Goal: Check status

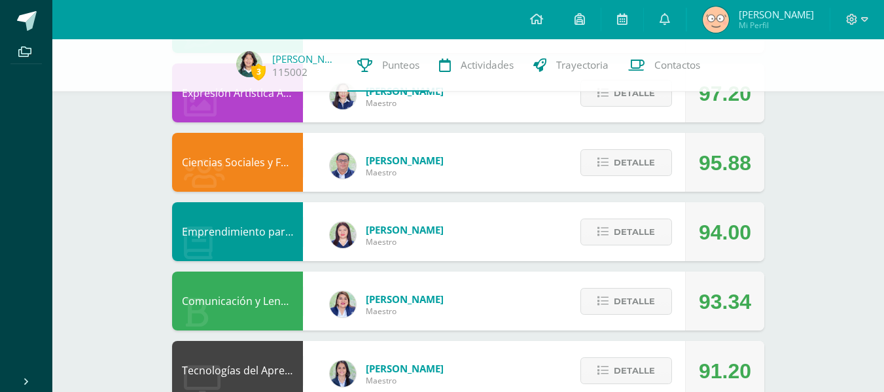
scroll to position [213, 0]
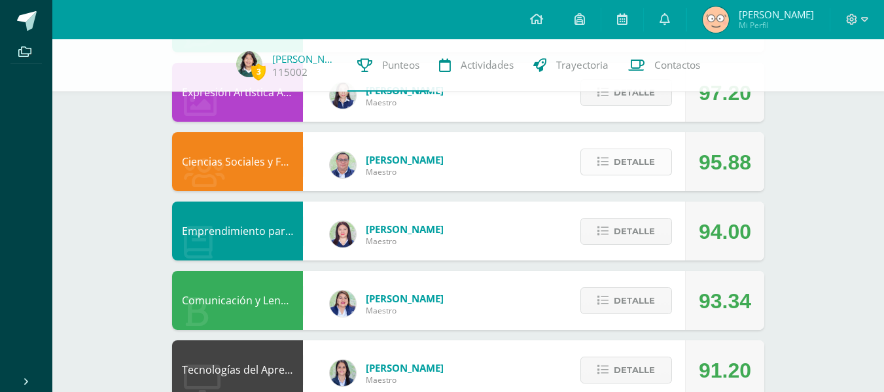
click at [604, 168] on icon at bounding box center [603, 161] width 11 height 11
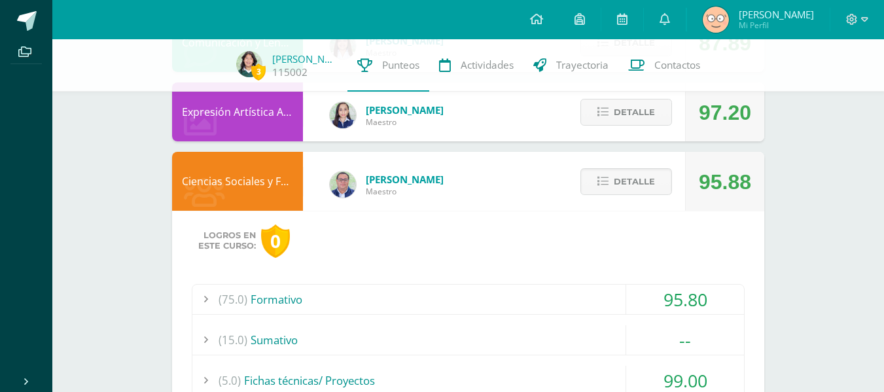
scroll to position [191, 0]
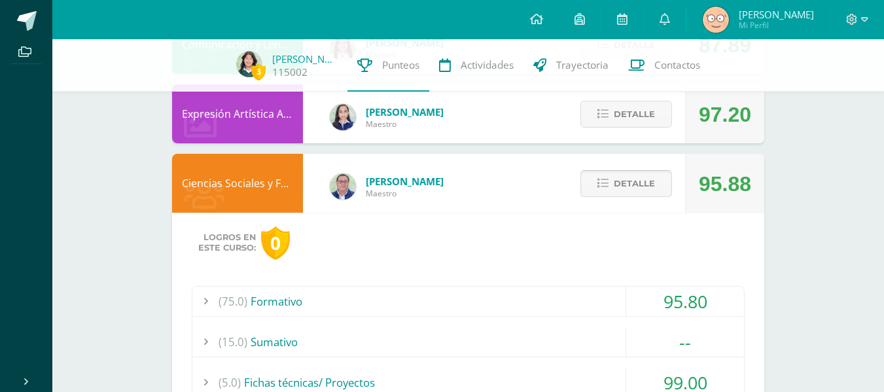
click at [594, 186] on button "Detalle" at bounding box center [627, 183] width 92 height 27
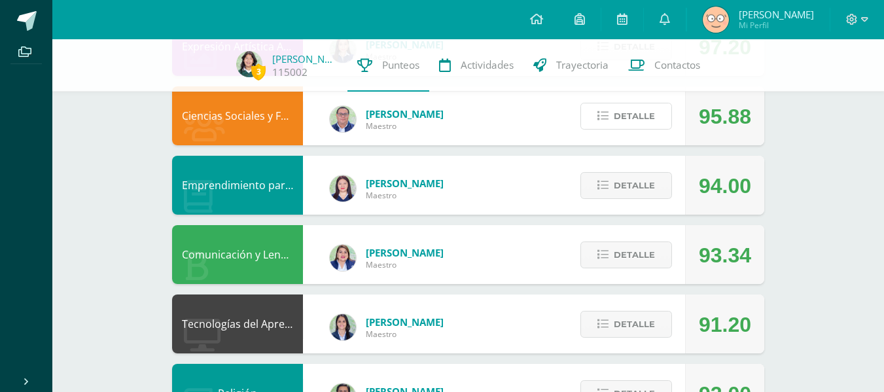
scroll to position [261, 0]
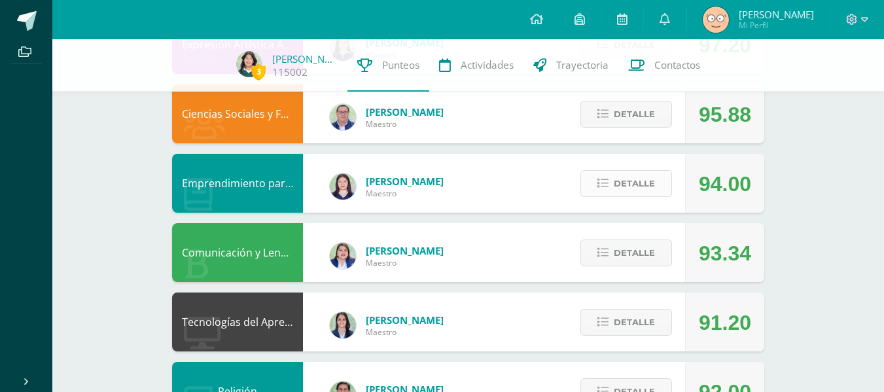
click at [640, 189] on span "Detalle" at bounding box center [634, 184] width 41 height 24
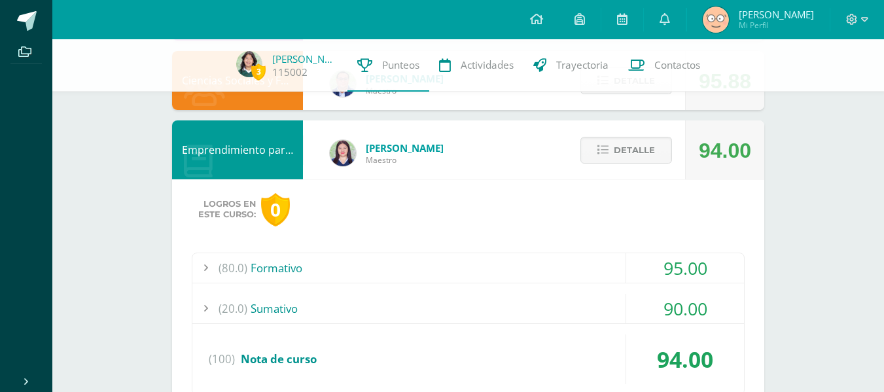
scroll to position [295, 0]
click at [606, 157] on button "Detalle" at bounding box center [627, 149] width 92 height 27
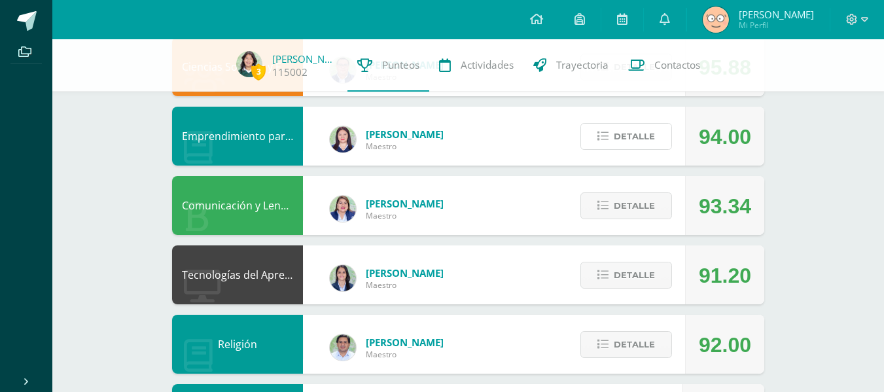
scroll to position [312, 0]
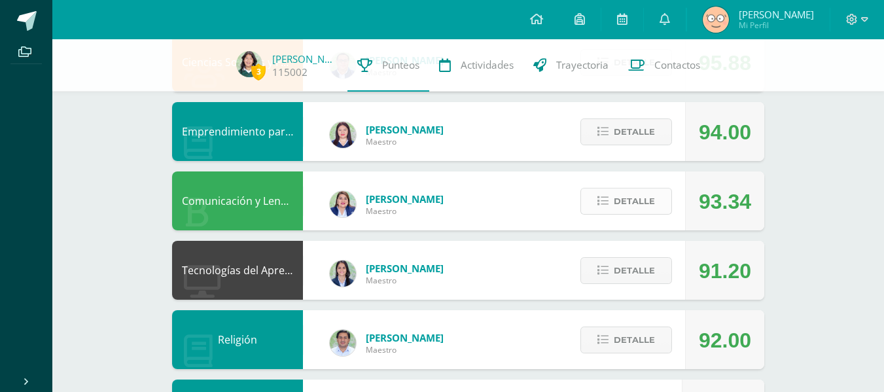
click at [663, 195] on button "Detalle" at bounding box center [627, 201] width 92 height 27
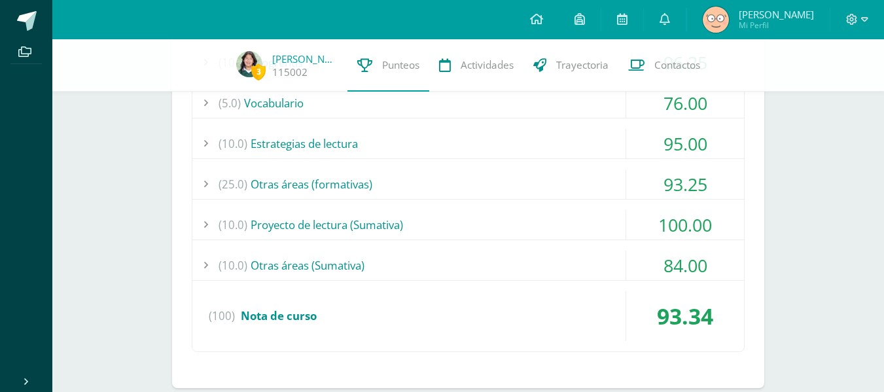
scroll to position [653, 0]
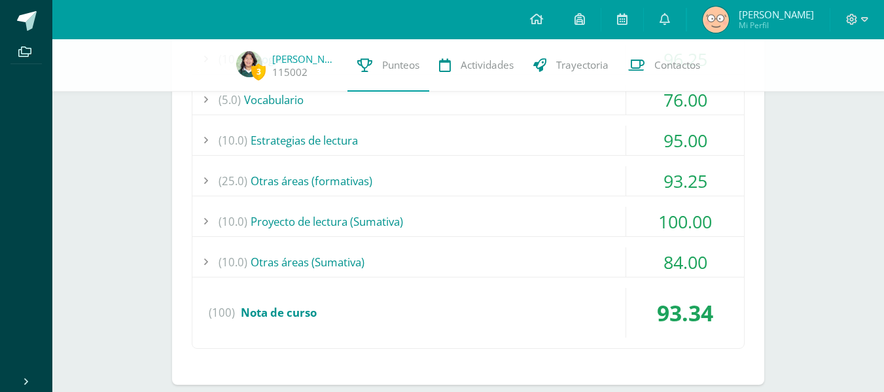
click at [393, 221] on div "(10.0) Proyecto de lectura (Sumativa)" at bounding box center [468, 221] width 552 height 29
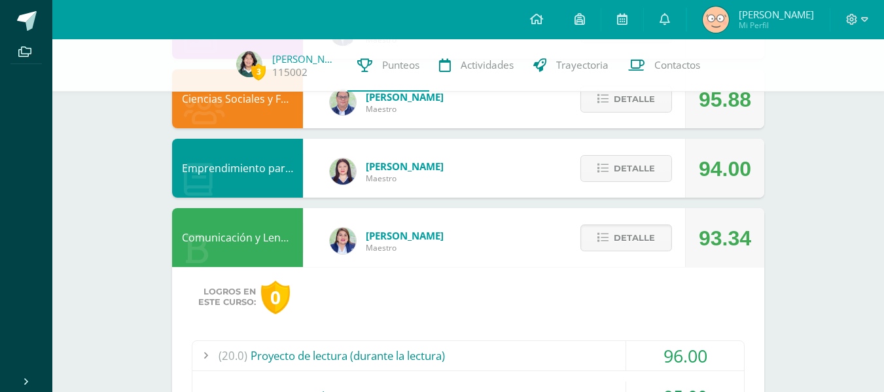
scroll to position [260, 0]
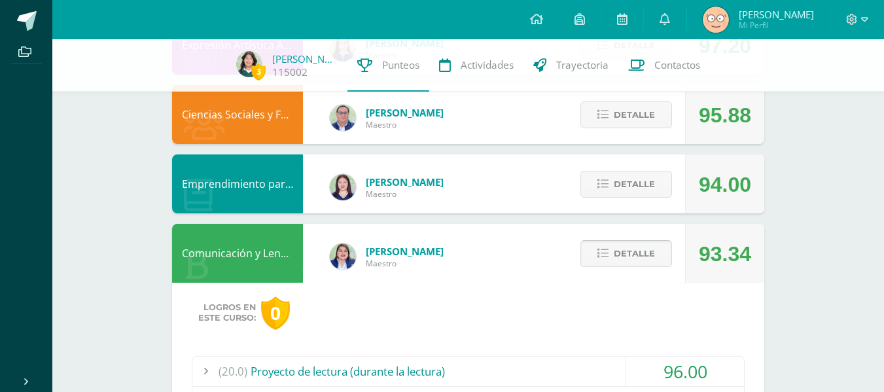
click at [649, 243] on span "Detalle" at bounding box center [634, 254] width 41 height 24
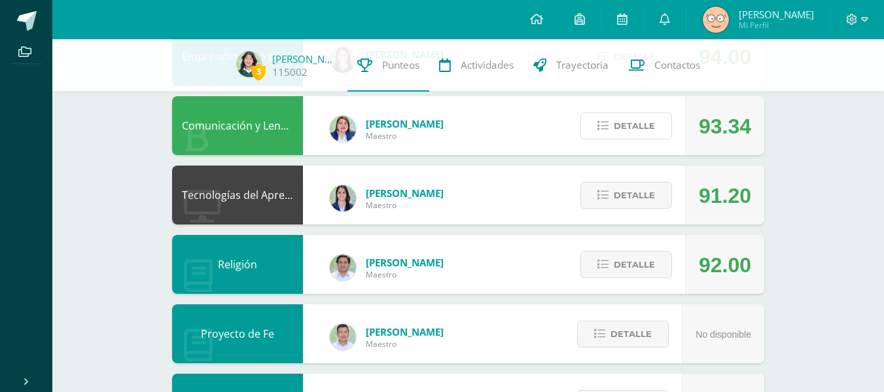
scroll to position [388, 0]
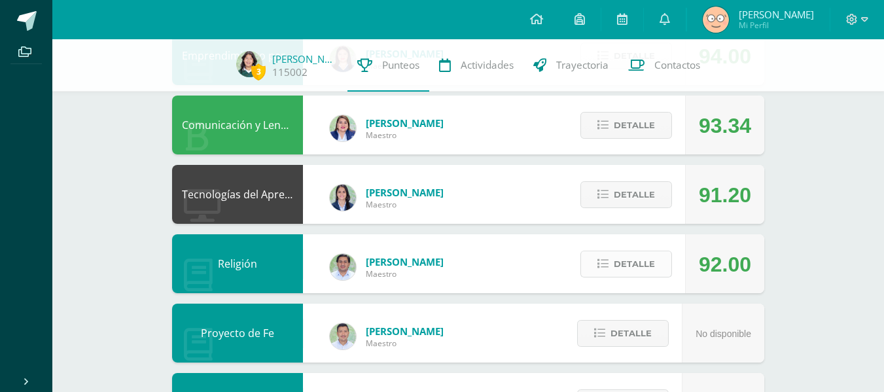
click at [642, 272] on span "Detalle" at bounding box center [634, 264] width 41 height 24
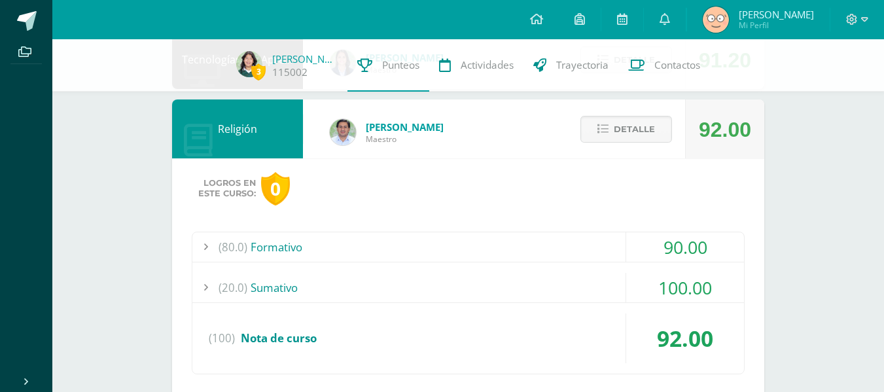
click at [444, 246] on div "(80.0) Formativo" at bounding box center [468, 246] width 552 height 29
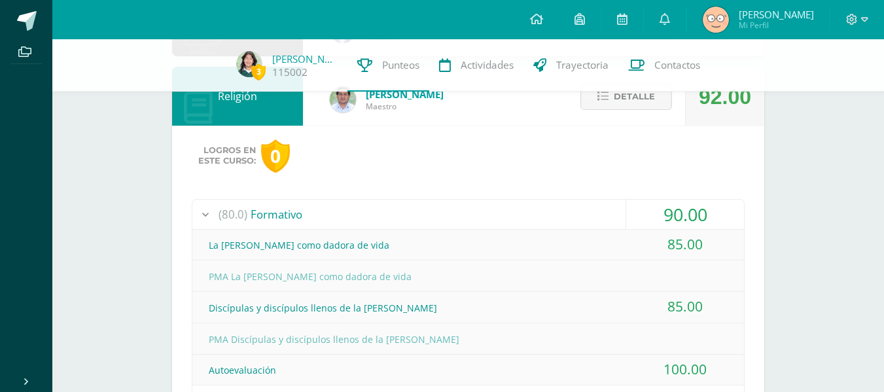
scroll to position [556, 0]
click at [460, 224] on div "(80.0) Formativo" at bounding box center [468, 213] width 552 height 29
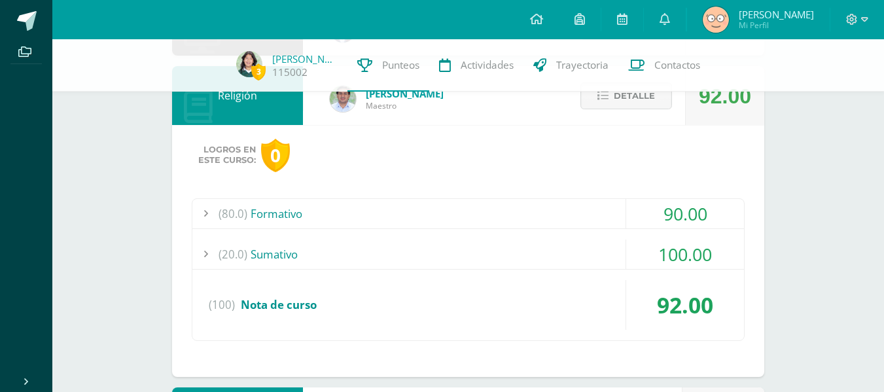
scroll to position [486, 0]
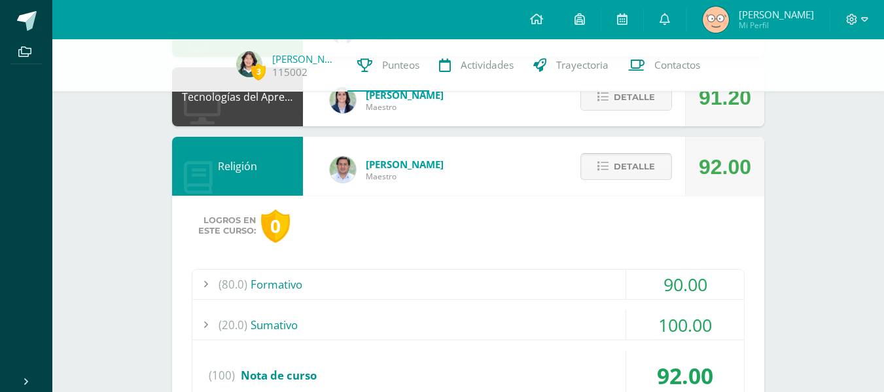
click at [646, 162] on span "Detalle" at bounding box center [634, 166] width 41 height 24
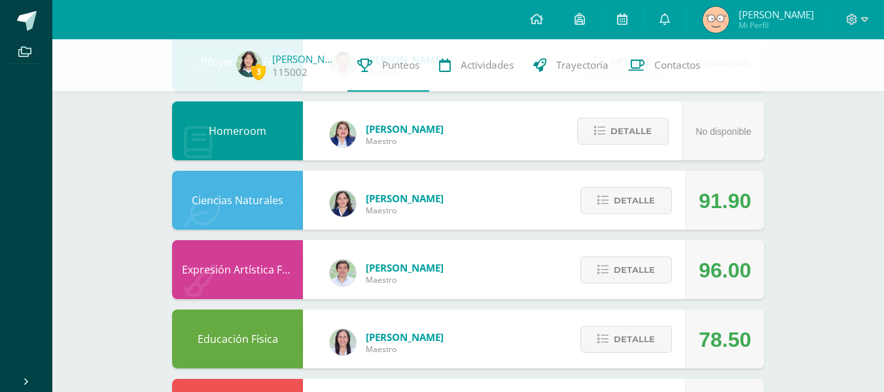
scroll to position [661, 0]
click at [618, 209] on button "Detalle" at bounding box center [627, 200] width 92 height 27
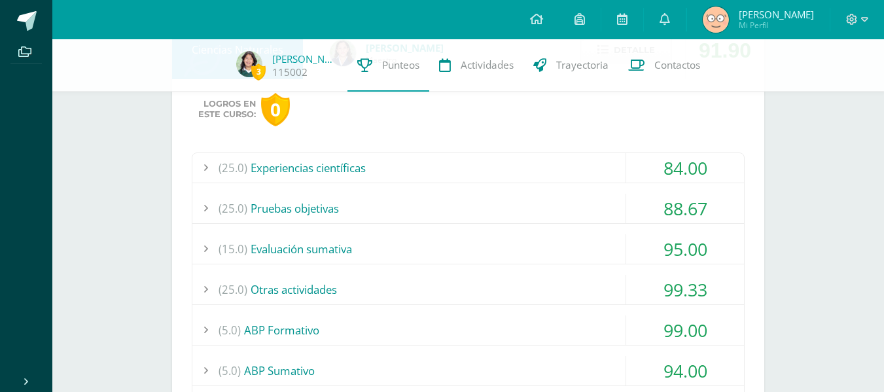
scroll to position [682, 0]
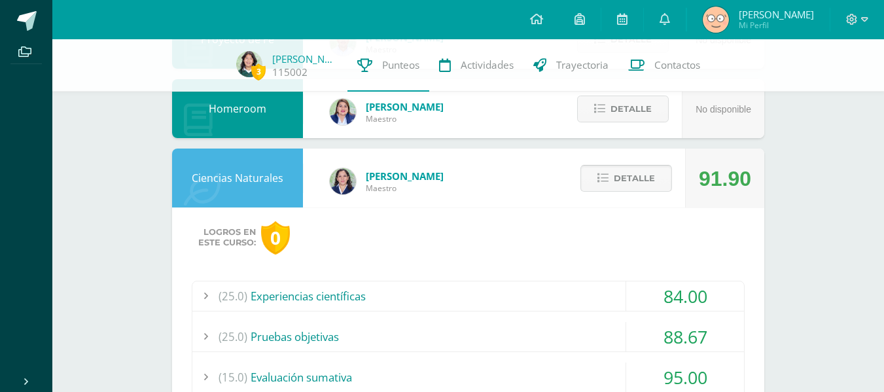
click at [652, 182] on span "Detalle" at bounding box center [634, 178] width 41 height 24
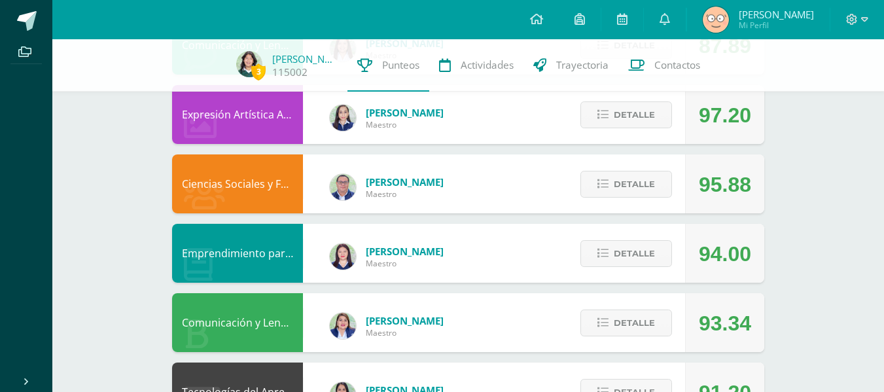
scroll to position [0, 0]
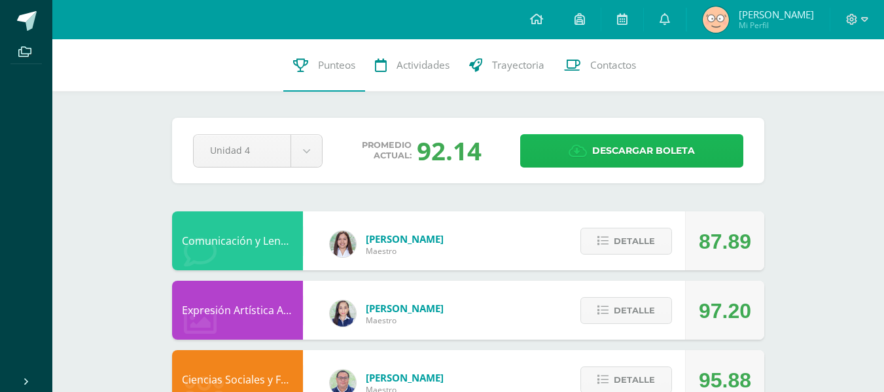
click at [650, 146] on span "Descargar boleta" at bounding box center [643, 151] width 103 height 32
